Goal: Information Seeking & Learning: Learn about a topic

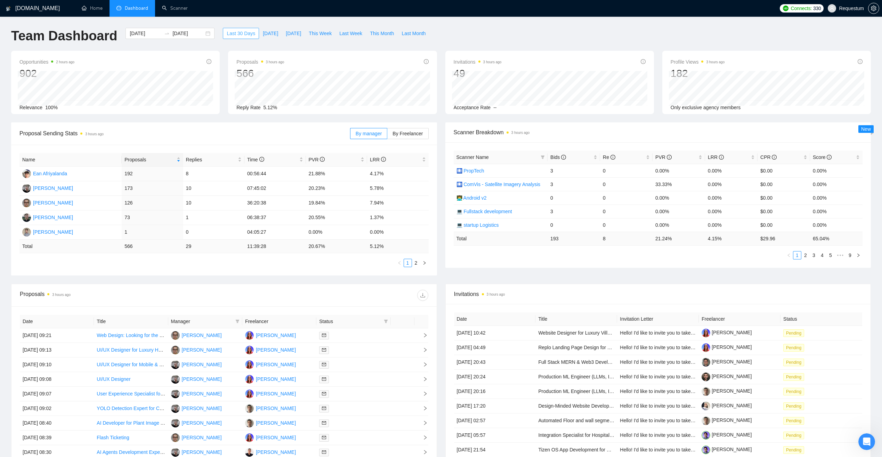
click at [239, 35] on span "Last 30 Days" at bounding box center [241, 34] width 29 height 8
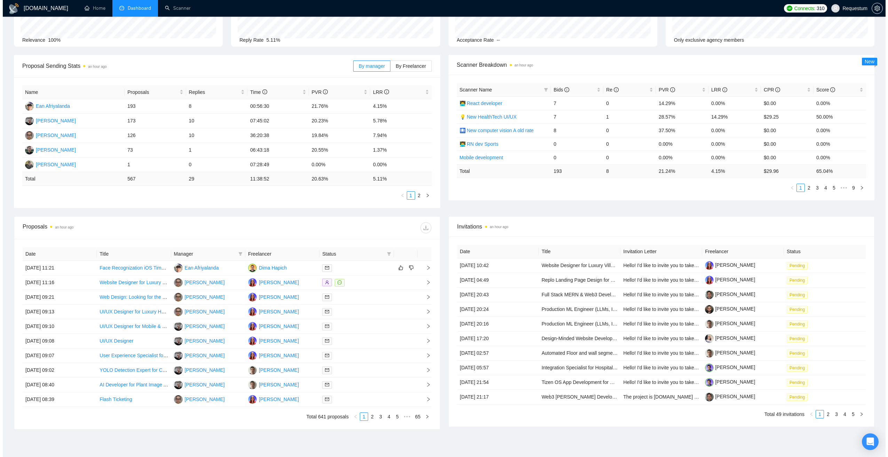
scroll to position [70, 0]
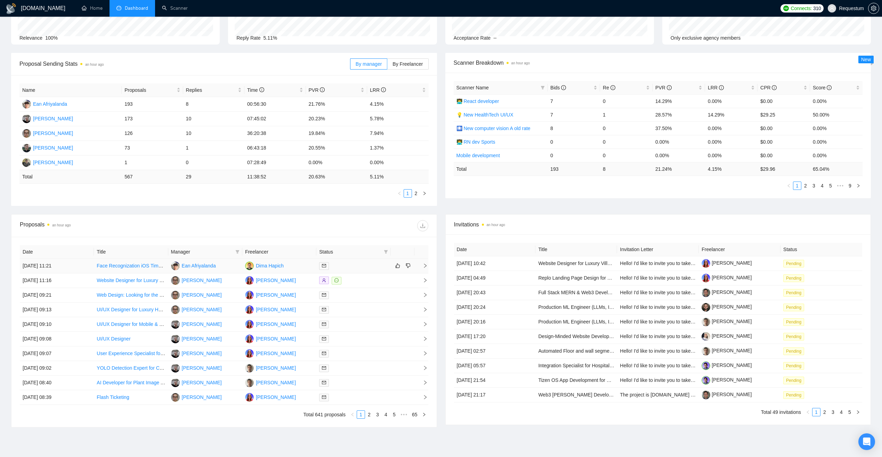
click at [355, 265] on div at bounding box center [353, 266] width 69 height 8
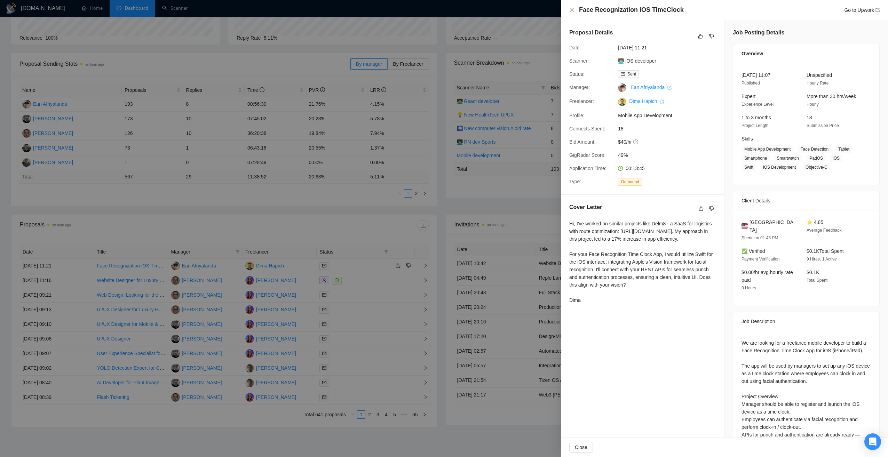
click at [277, 239] on div at bounding box center [444, 228] width 888 height 457
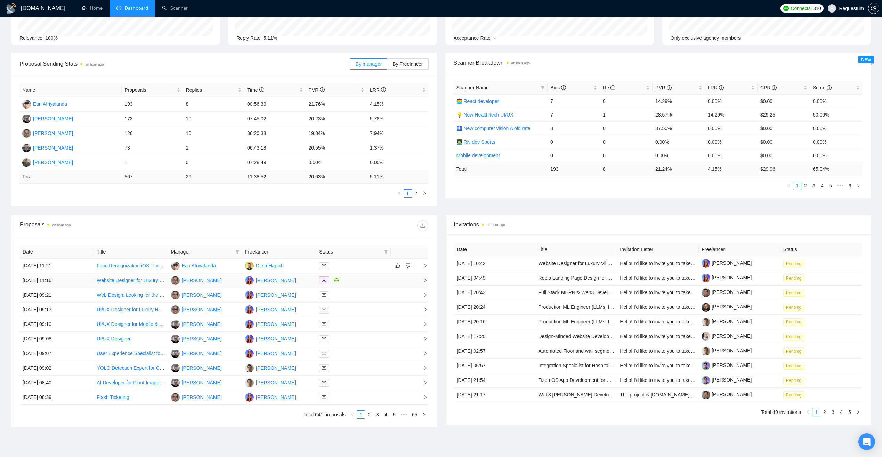
click at [362, 279] on div at bounding box center [353, 281] width 69 height 8
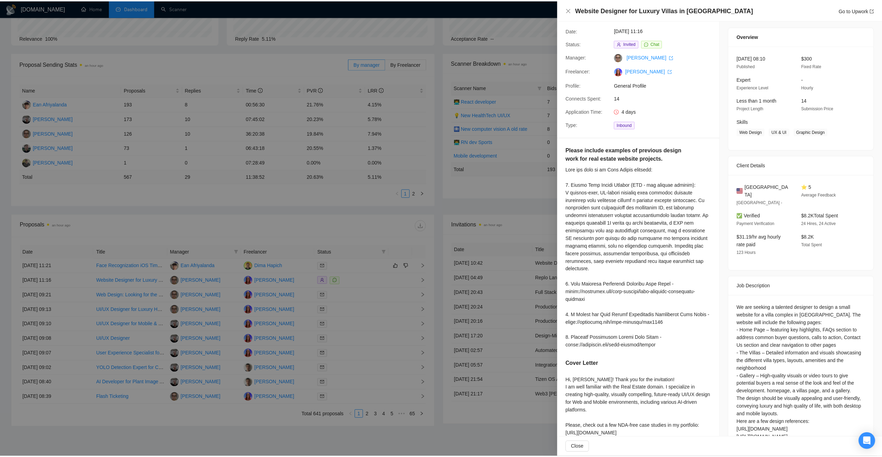
scroll to position [67, 0]
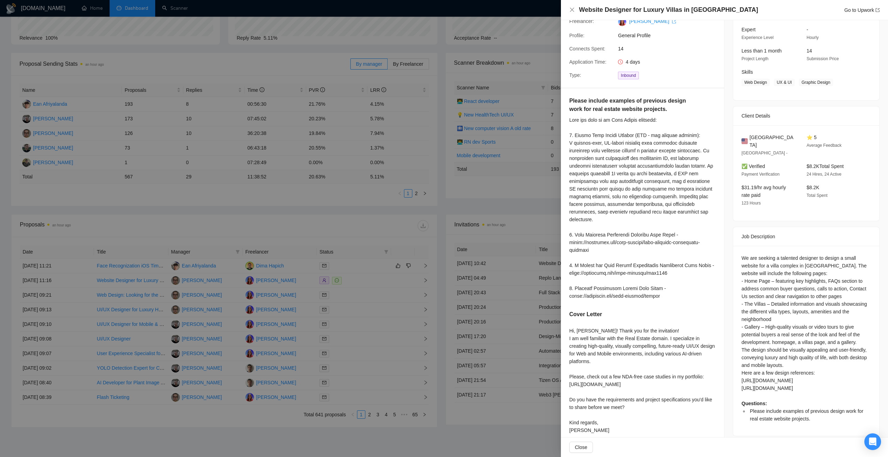
click at [312, 229] on div at bounding box center [444, 228] width 888 height 457
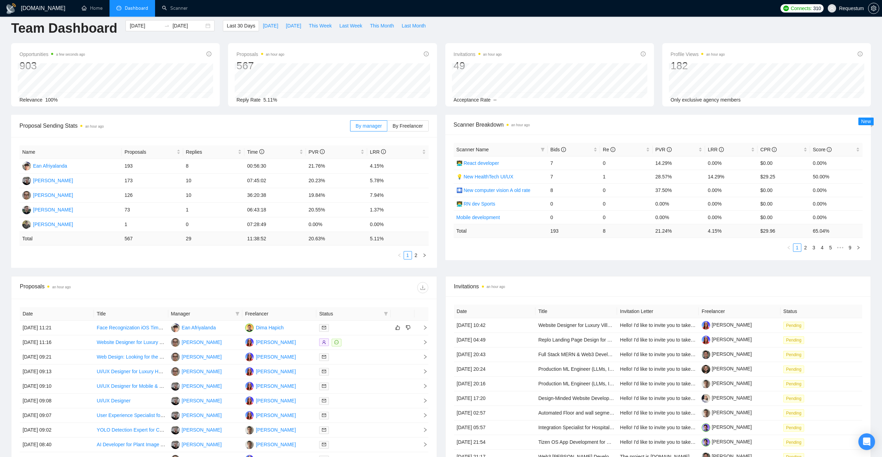
scroll to position [0, 0]
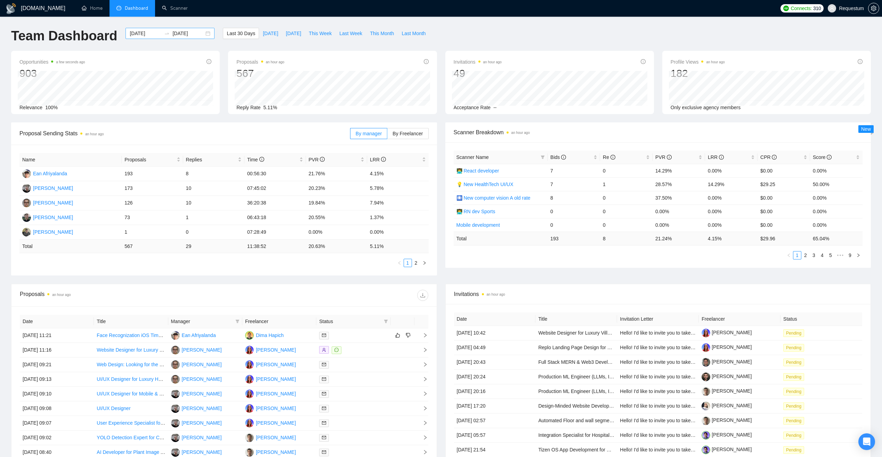
click at [130, 33] on input "[DATE]" at bounding box center [146, 34] width 32 height 8
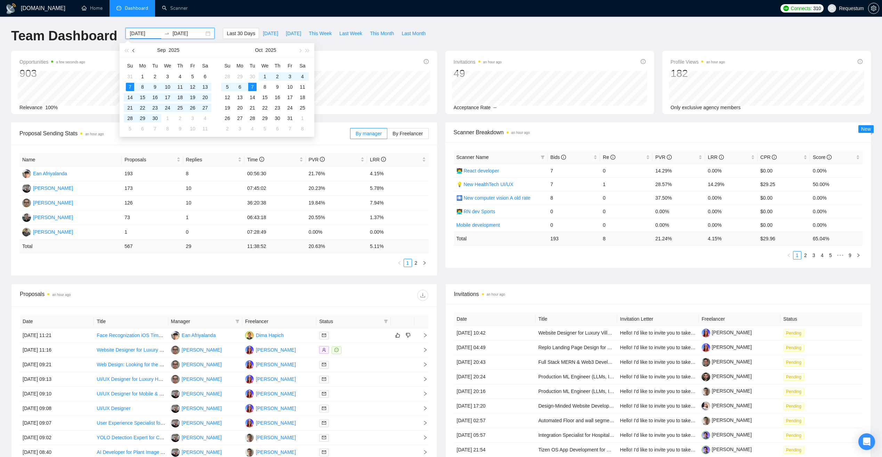
click at [133, 50] on span "button" at bounding box center [134, 50] width 3 height 3
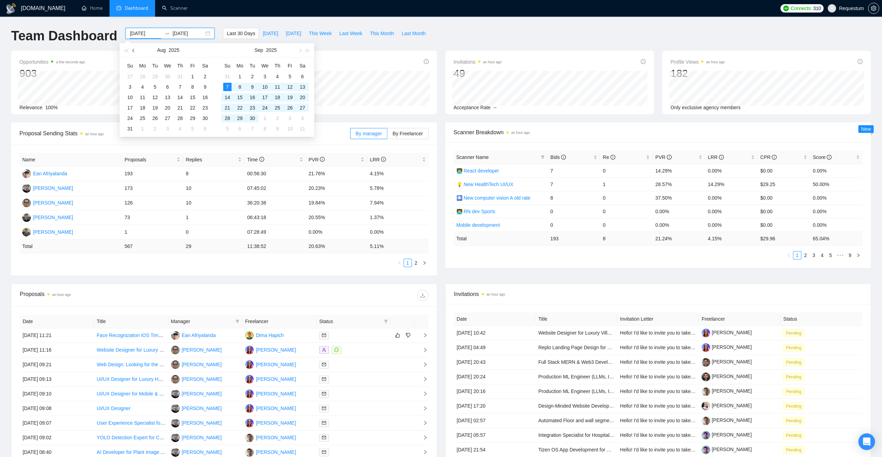
click at [133, 50] on span "button" at bounding box center [134, 50] width 3 height 3
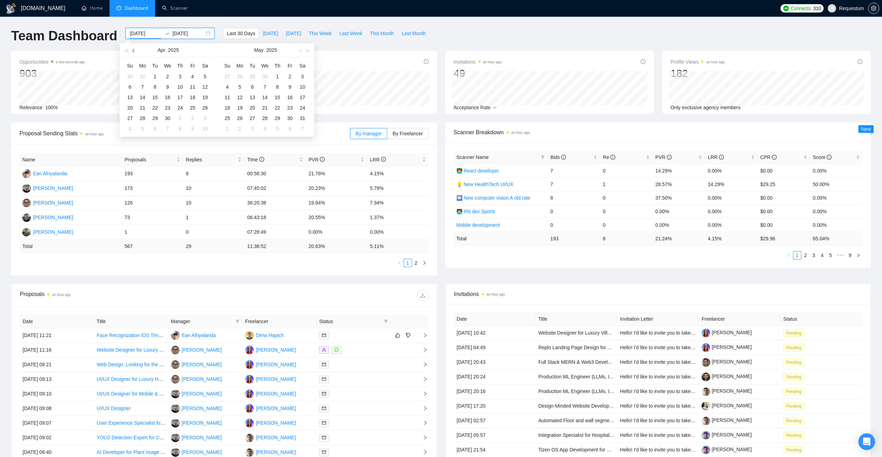
click at [133, 50] on span "button" at bounding box center [134, 50] width 3 height 3
type input "[DATE]"
click at [168, 77] on div "1" at bounding box center [167, 76] width 8 height 8
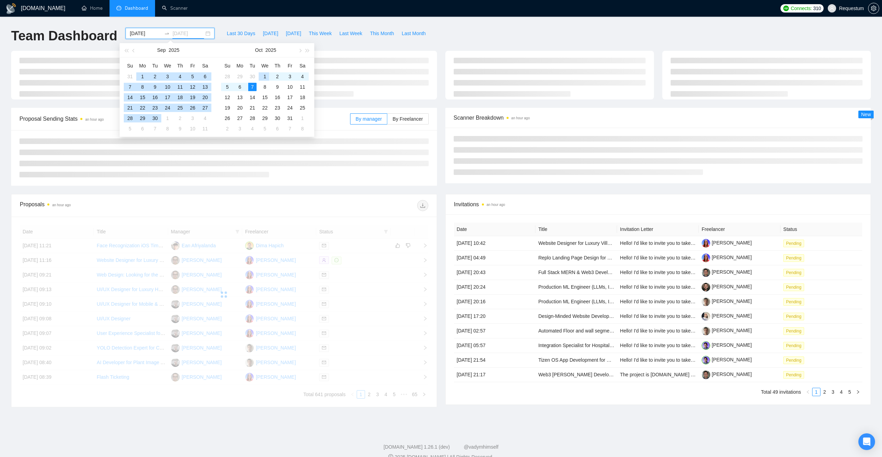
type input "[DATE]"
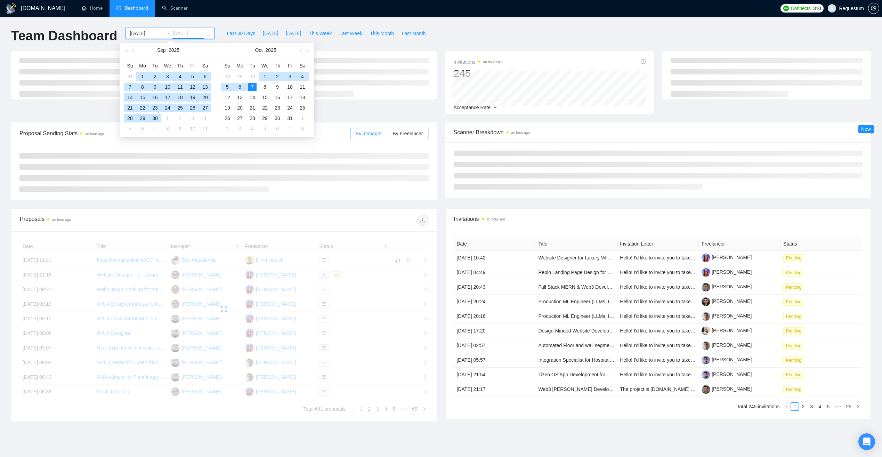
click at [252, 87] on div "7" at bounding box center [252, 87] width 8 height 8
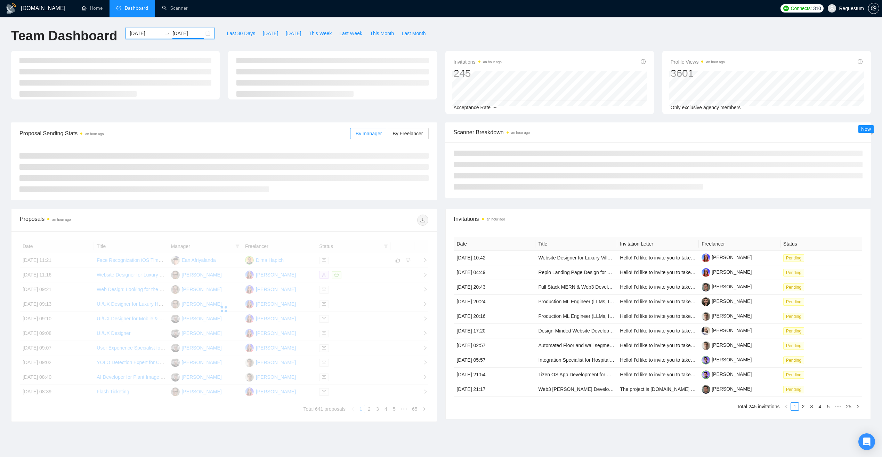
click at [152, 43] on div "[DATE] [DATE]" at bounding box center [169, 39] width 97 height 23
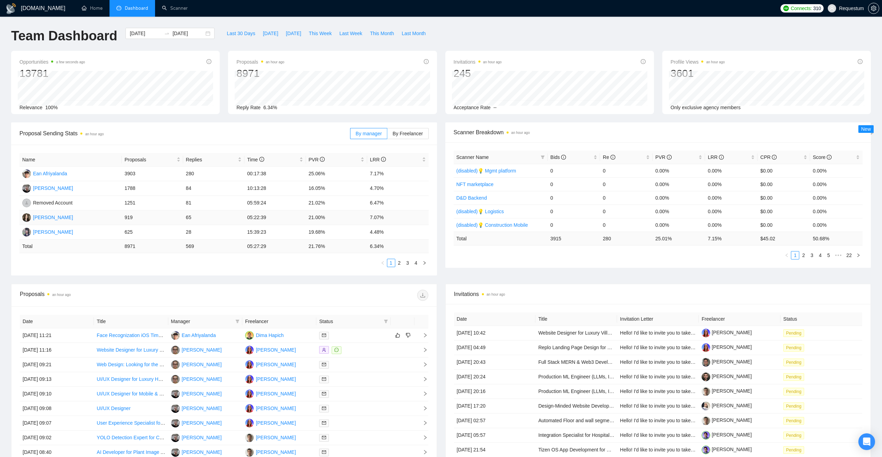
scroll to position [102, 0]
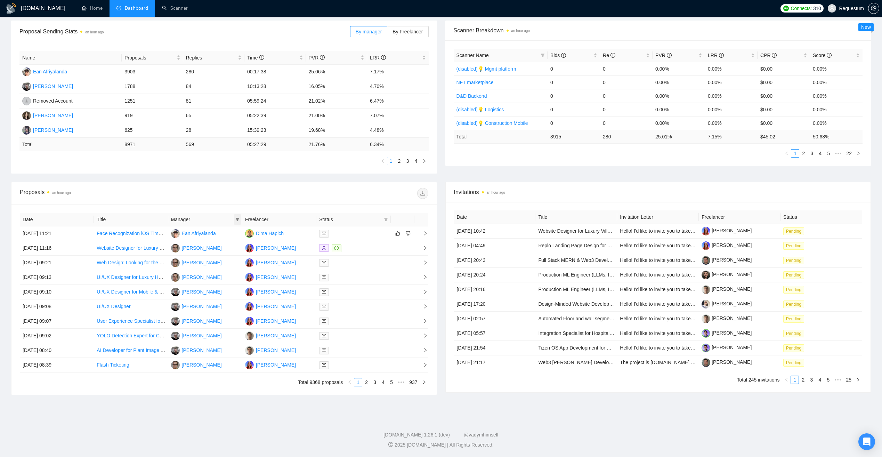
click at [237, 220] on icon "filter" at bounding box center [237, 219] width 4 height 4
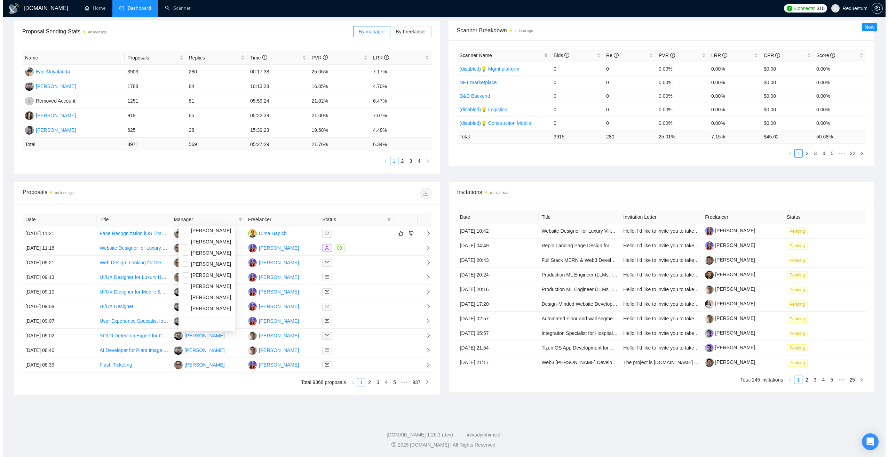
scroll to position [234, 0]
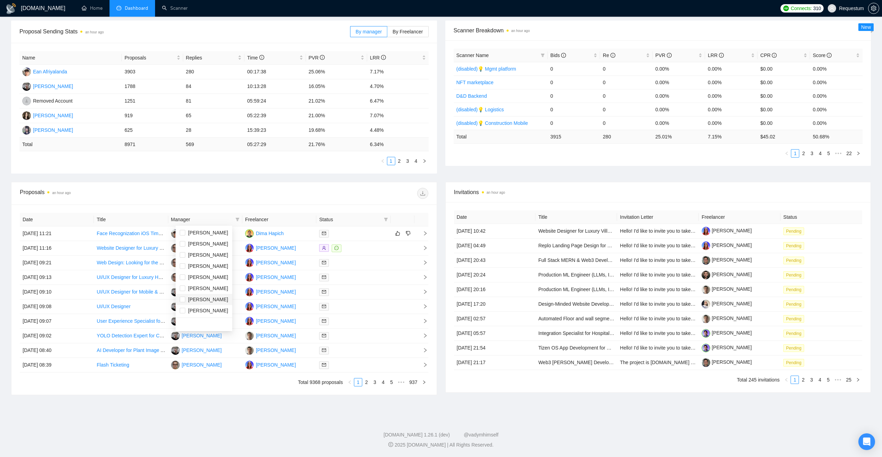
click at [218, 298] on span "[PERSON_NAME]" at bounding box center [204, 300] width 48 height 8
checkbox input "true"
click at [226, 209] on div "Date Title Manager Freelancer Status [DATE] 11:21 Face Recognization iOS TimeCl…" at bounding box center [223, 300] width 425 height 190
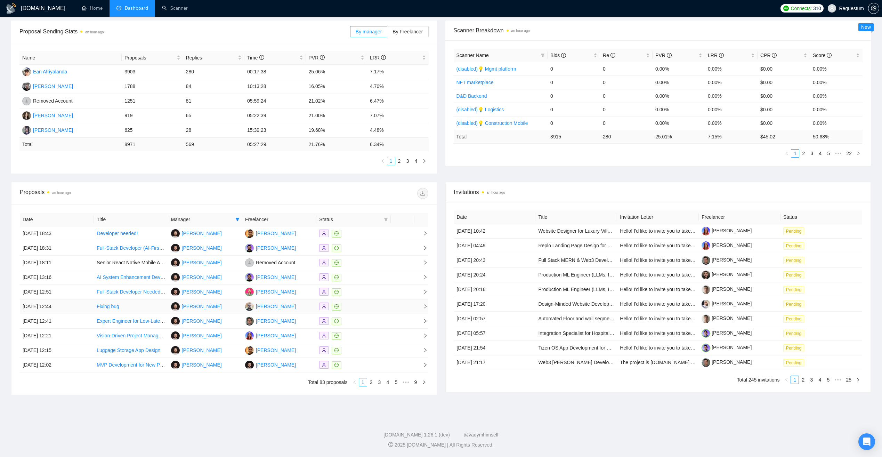
click at [360, 302] on td at bounding box center [353, 306] width 74 height 15
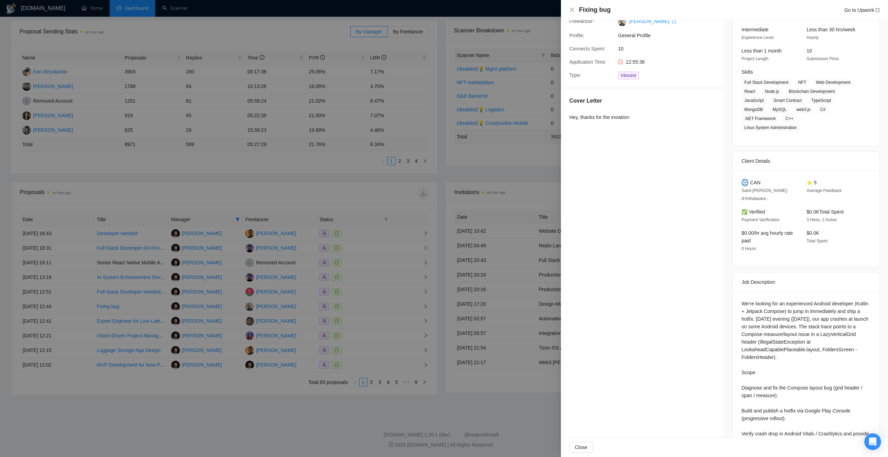
click at [274, 407] on div at bounding box center [444, 228] width 888 height 457
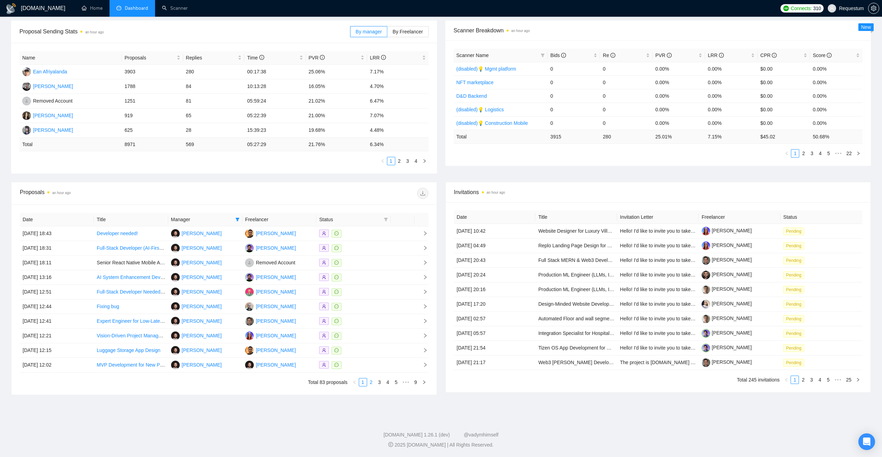
click at [370, 384] on link "2" at bounding box center [372, 382] width 8 height 8
click at [380, 384] on link "3" at bounding box center [380, 382] width 8 height 8
click at [388, 383] on link "4" at bounding box center [388, 382] width 8 height 8
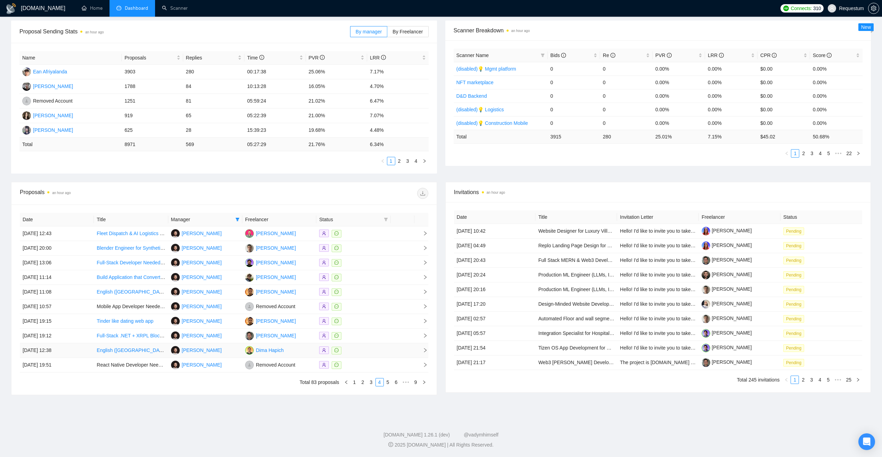
click at [373, 348] on div at bounding box center [353, 350] width 69 height 8
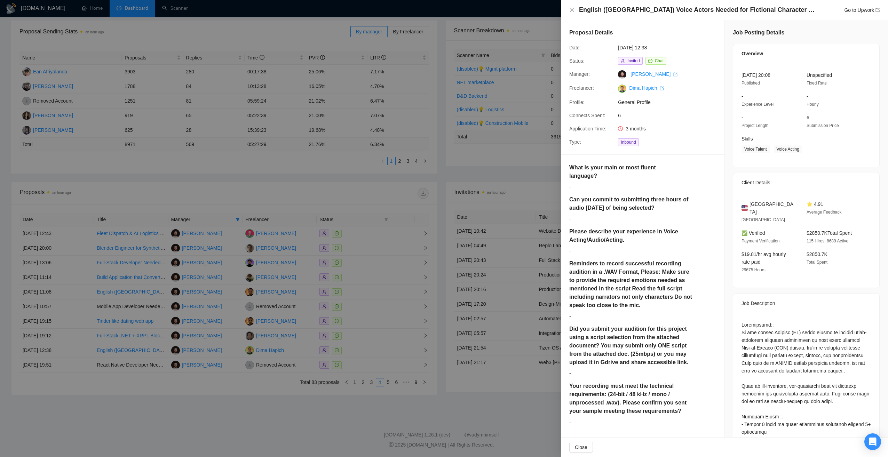
click at [332, 394] on div at bounding box center [444, 228] width 888 height 457
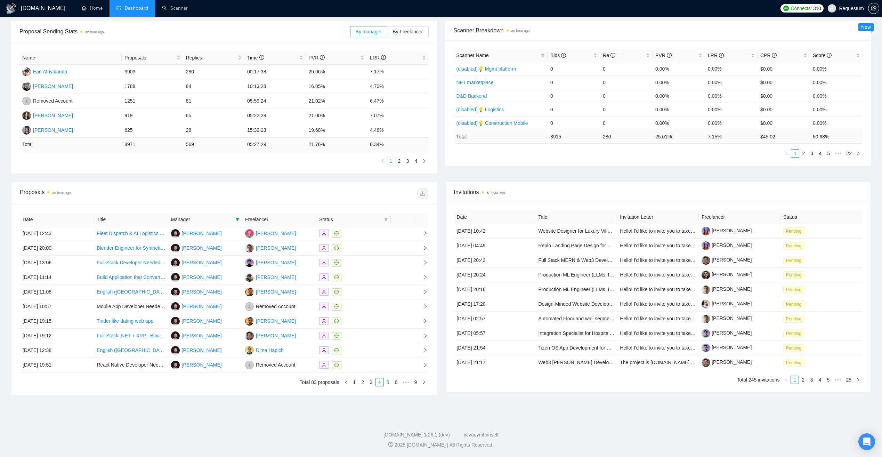
click at [388, 383] on link "5" at bounding box center [388, 382] width 8 height 8
click at [354, 237] on div at bounding box center [353, 234] width 69 height 8
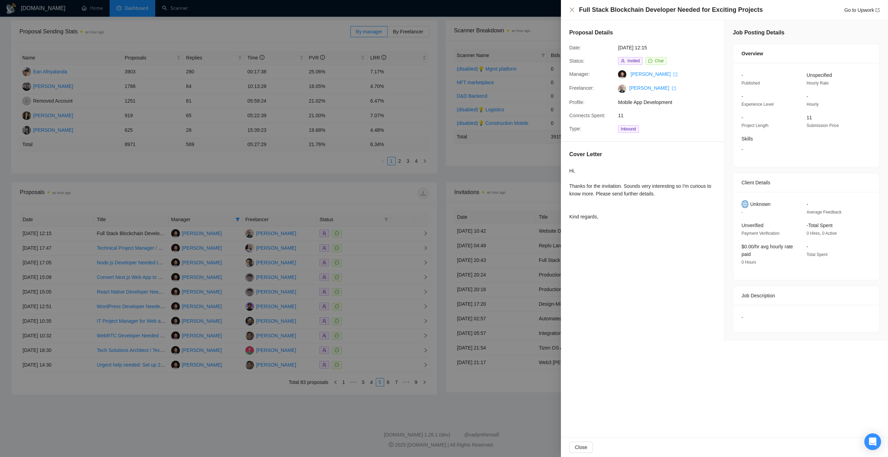
click at [384, 202] on div at bounding box center [444, 228] width 888 height 457
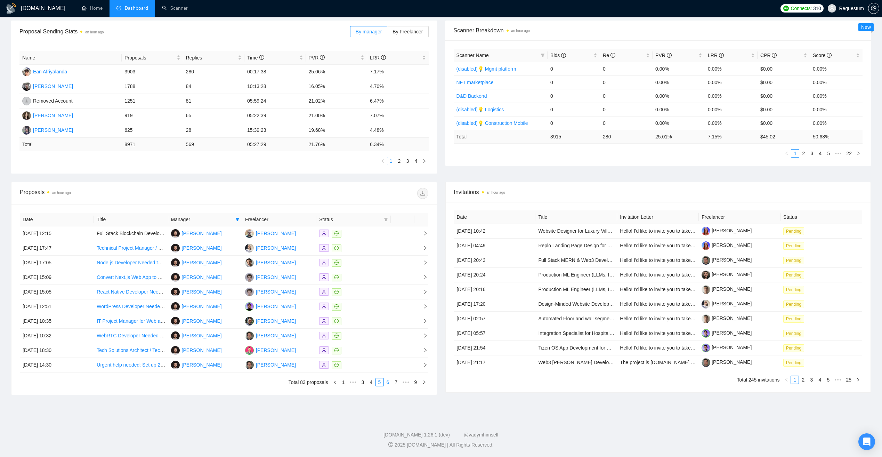
click at [388, 383] on link "6" at bounding box center [388, 382] width 8 height 8
click at [382, 250] on div at bounding box center [353, 248] width 69 height 8
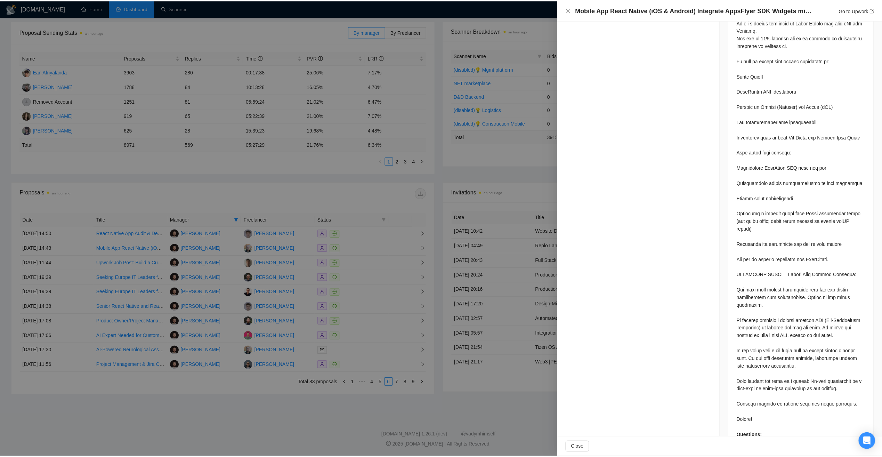
scroll to position [122, 0]
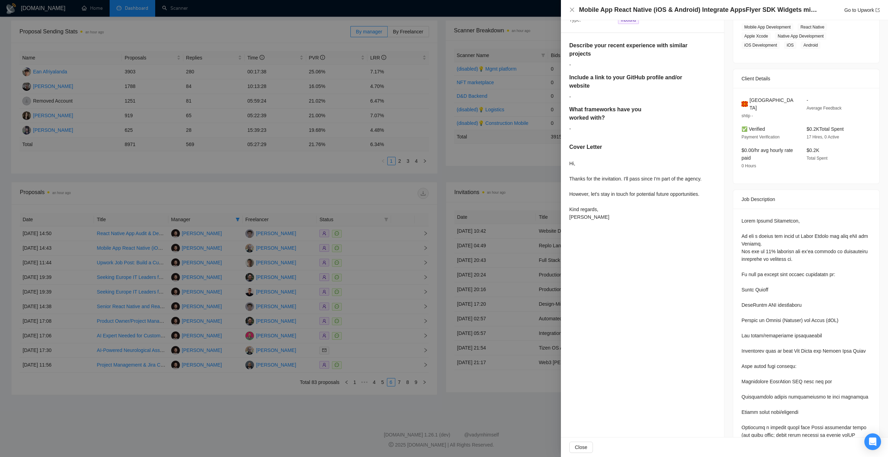
click at [400, 201] on div at bounding box center [444, 228] width 888 height 457
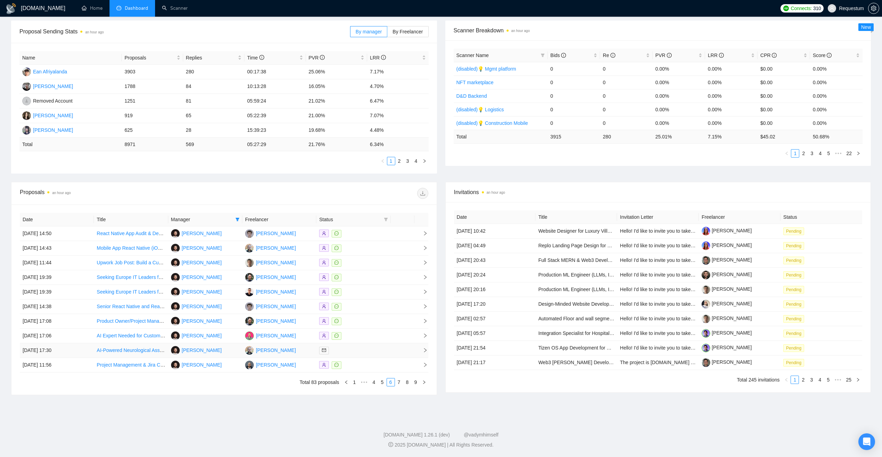
click at [369, 348] on div at bounding box center [353, 350] width 69 height 8
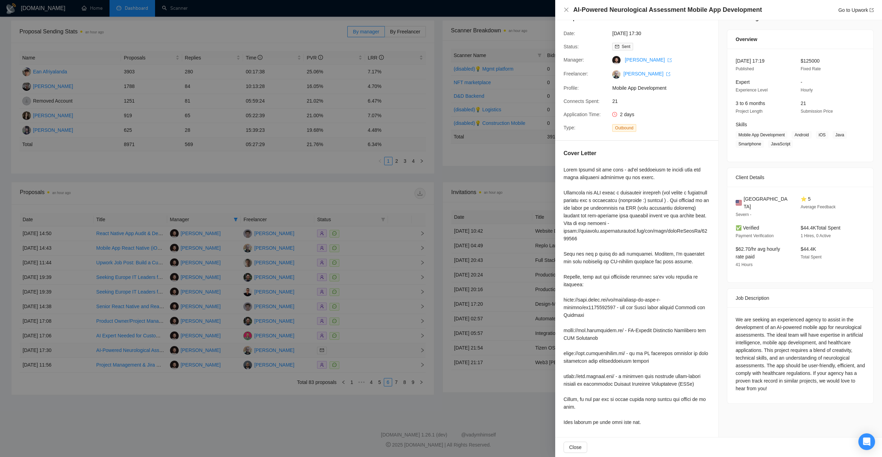
scroll to position [22, 0]
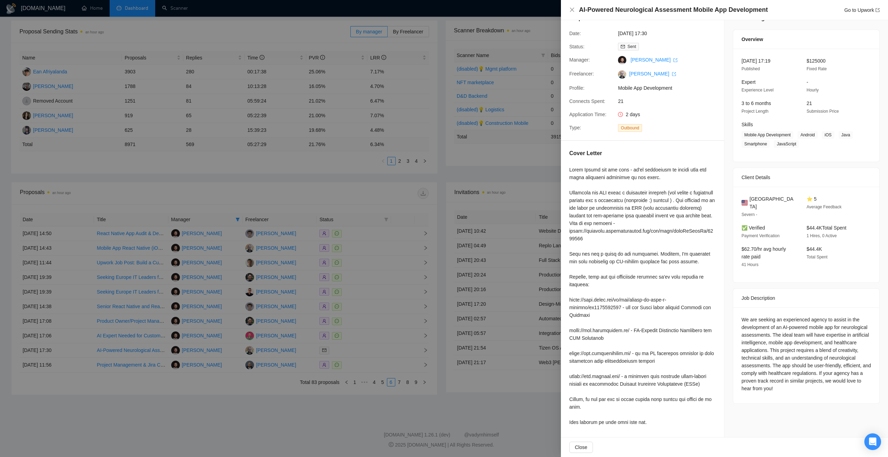
click at [513, 388] on div at bounding box center [444, 228] width 888 height 457
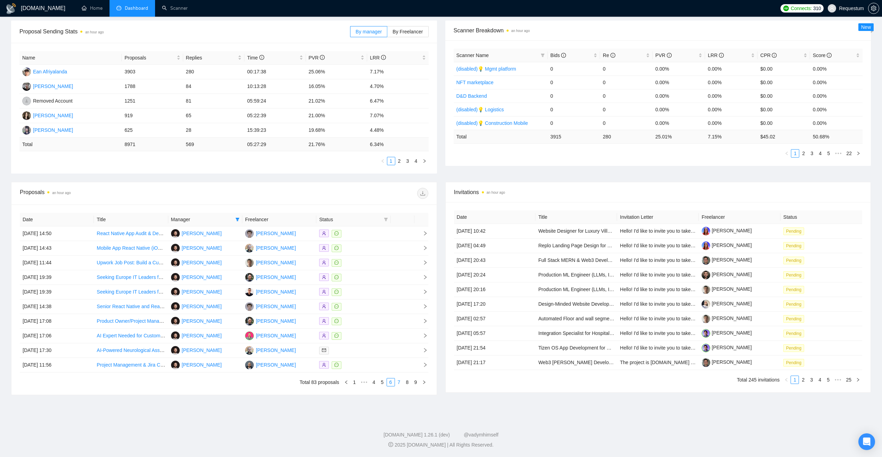
click at [400, 384] on link "7" at bounding box center [399, 382] width 8 height 8
click at [409, 384] on link "8" at bounding box center [408, 382] width 8 height 8
click at [417, 383] on link "9" at bounding box center [416, 382] width 8 height 8
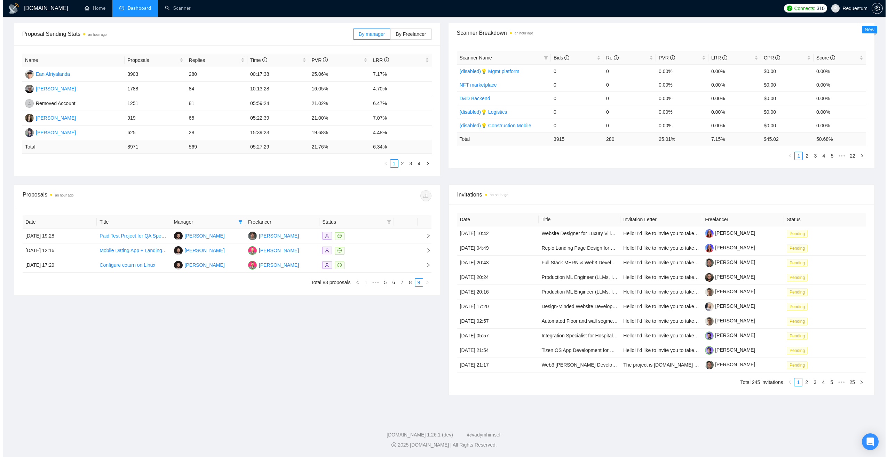
scroll to position [99, 0]
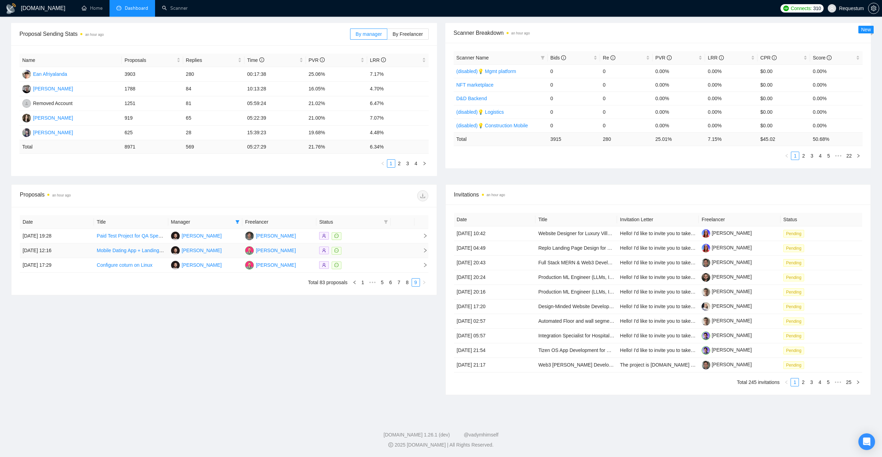
click at [384, 250] on div at bounding box center [353, 251] width 69 height 8
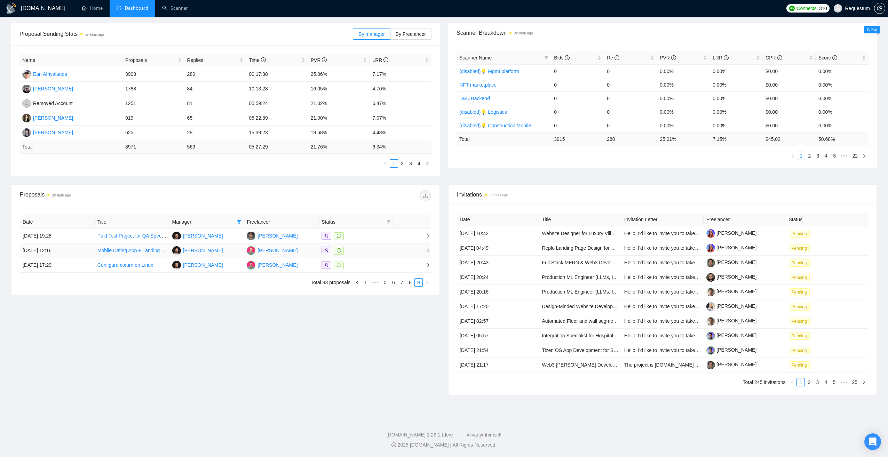
scroll to position [0, 0]
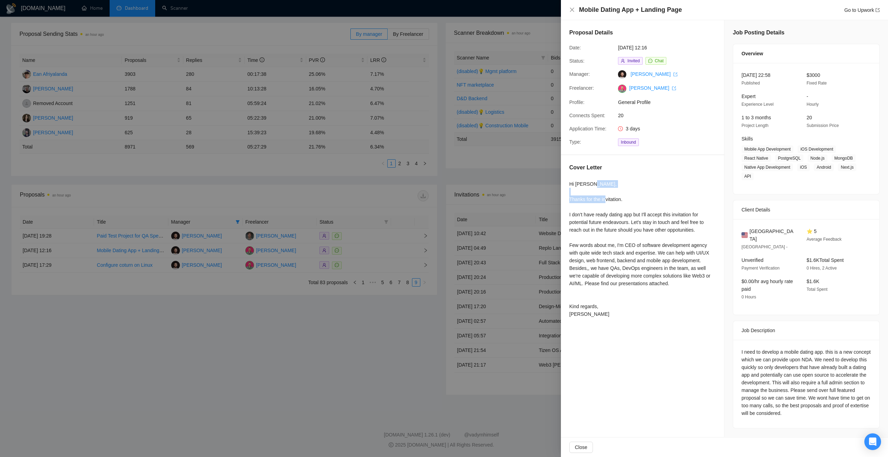
drag, startPoint x: 570, startPoint y: 200, endPoint x: 626, endPoint y: 198, distance: 56.8
click at [626, 198] on div "Cover Letter Hi [PERSON_NAME], Thanks for the invitation. I don't have ready da…" at bounding box center [642, 242] width 163 height 174
copy div "Thanks for the invitation."
click at [358, 338] on div at bounding box center [444, 228] width 888 height 457
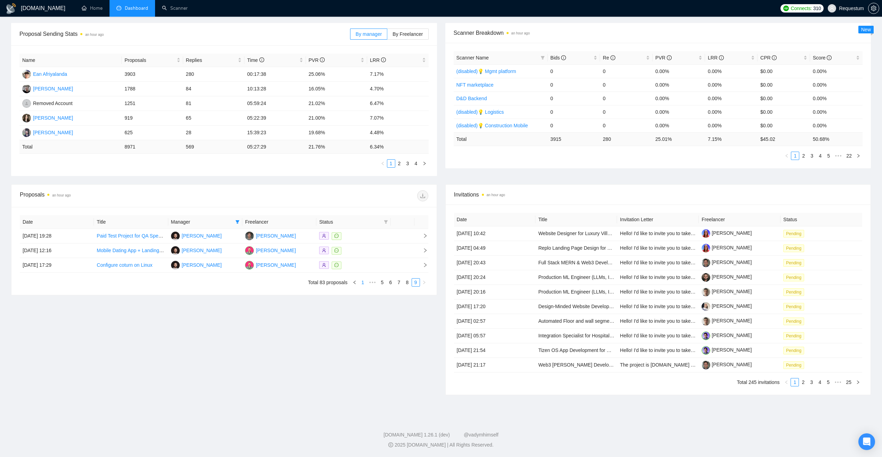
click at [361, 284] on link "1" at bounding box center [363, 283] width 8 height 8
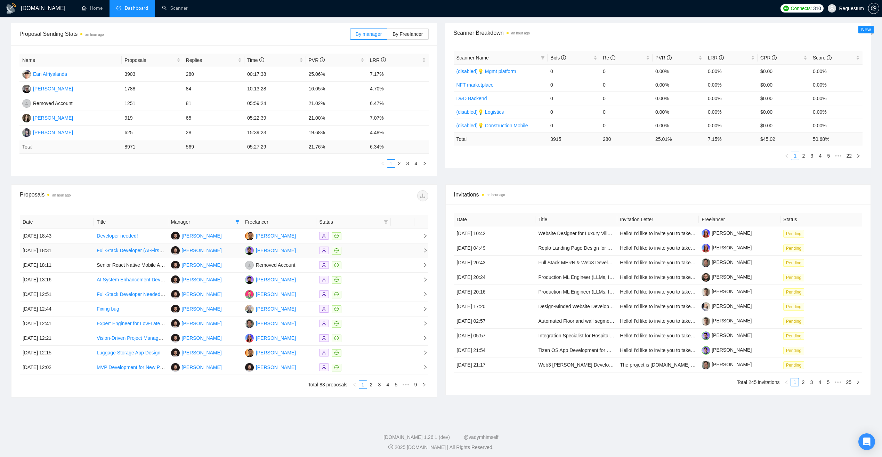
click at [366, 251] on div at bounding box center [353, 251] width 69 height 8
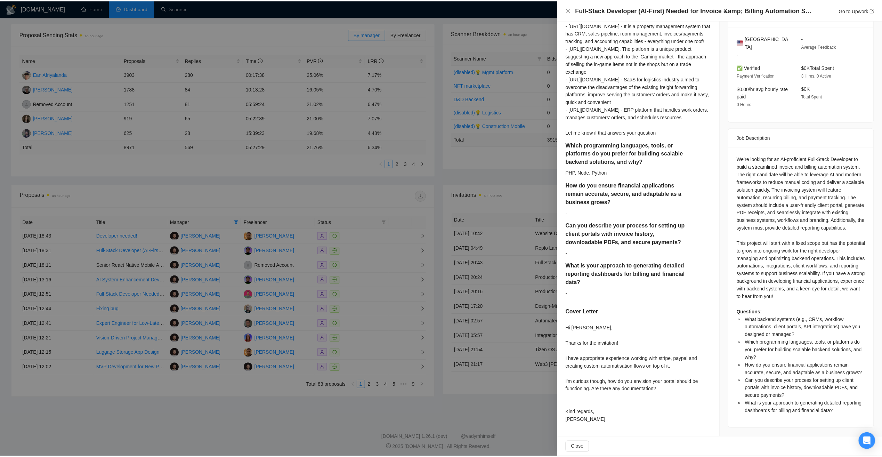
scroll to position [198, 0]
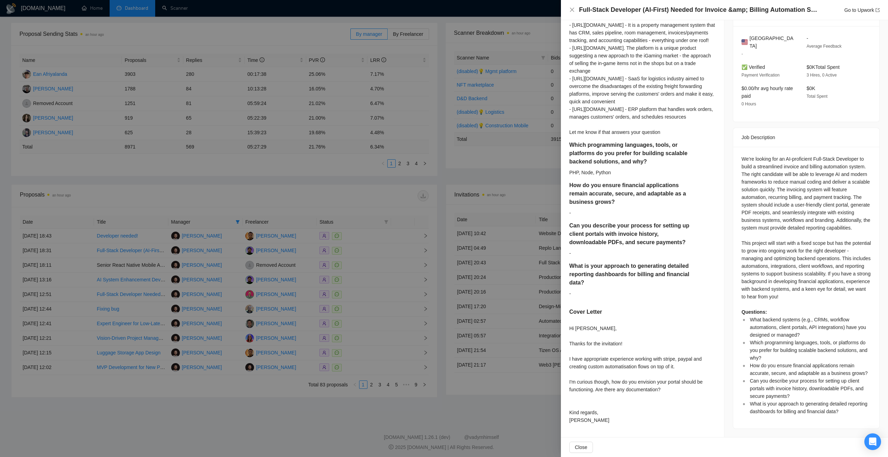
click at [288, 399] on div at bounding box center [444, 228] width 888 height 457
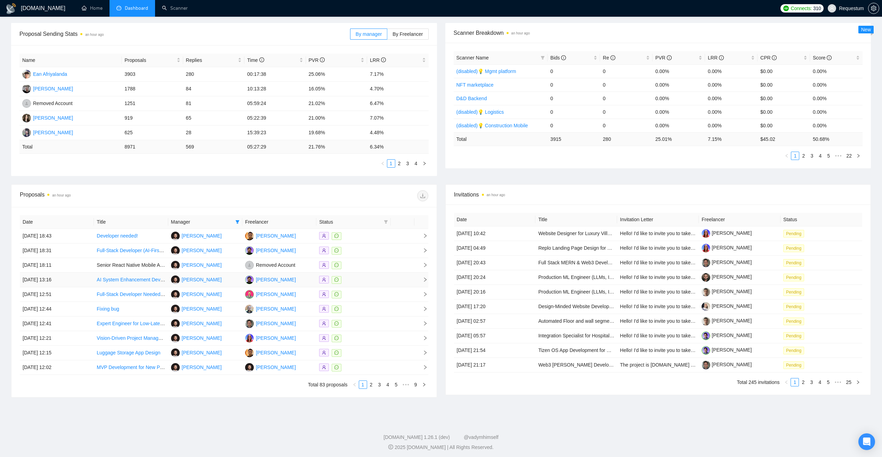
click at [363, 276] on div at bounding box center [353, 280] width 69 height 8
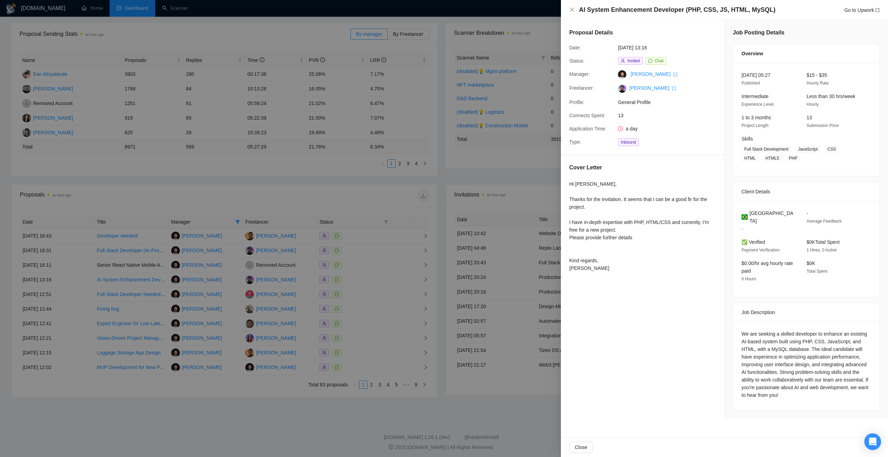
click at [302, 400] on div at bounding box center [444, 228] width 888 height 457
